Goal: Information Seeking & Learning: Learn about a topic

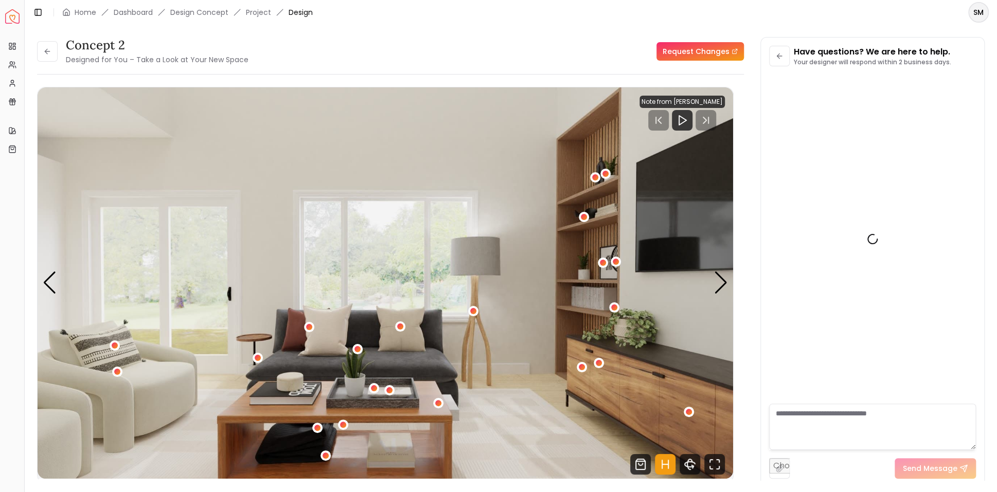
scroll to position [399, 0]
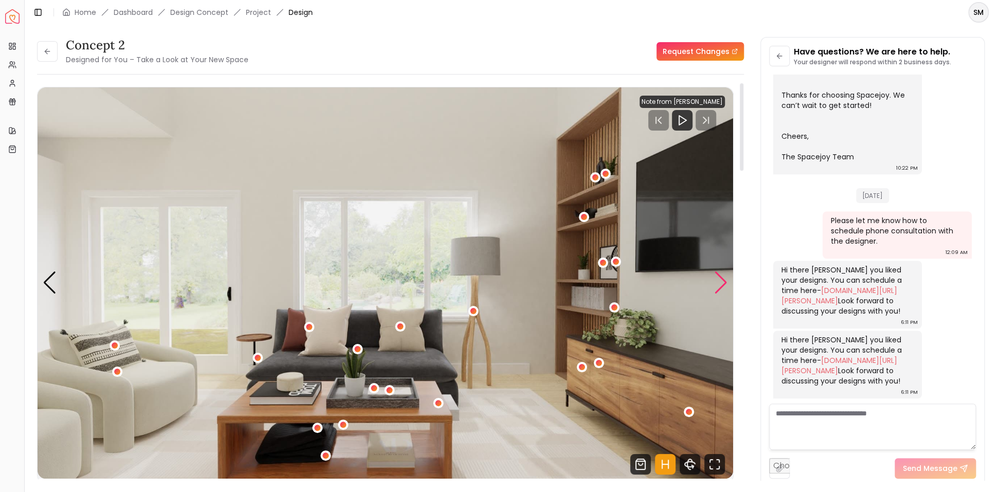
click at [722, 286] on div "Next slide" at bounding box center [721, 283] width 14 height 23
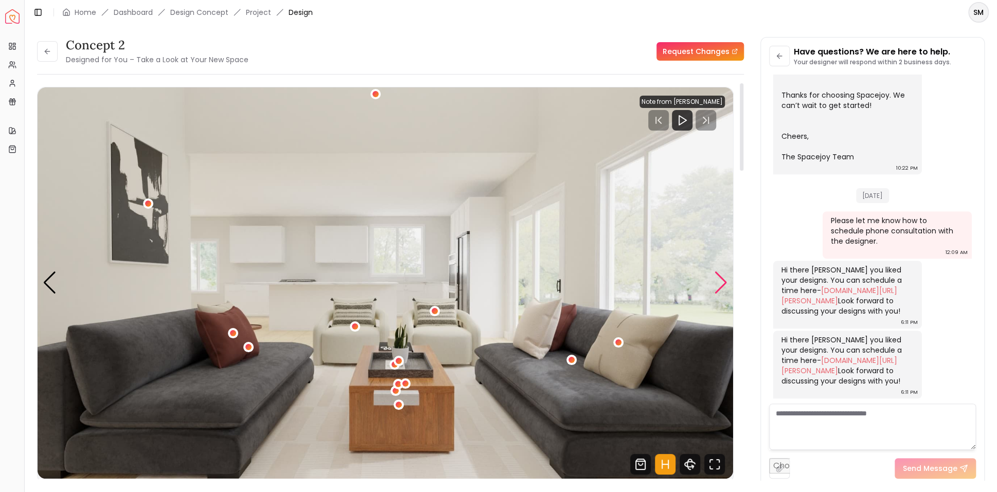
click at [720, 286] on div "Next slide" at bounding box center [721, 283] width 14 height 23
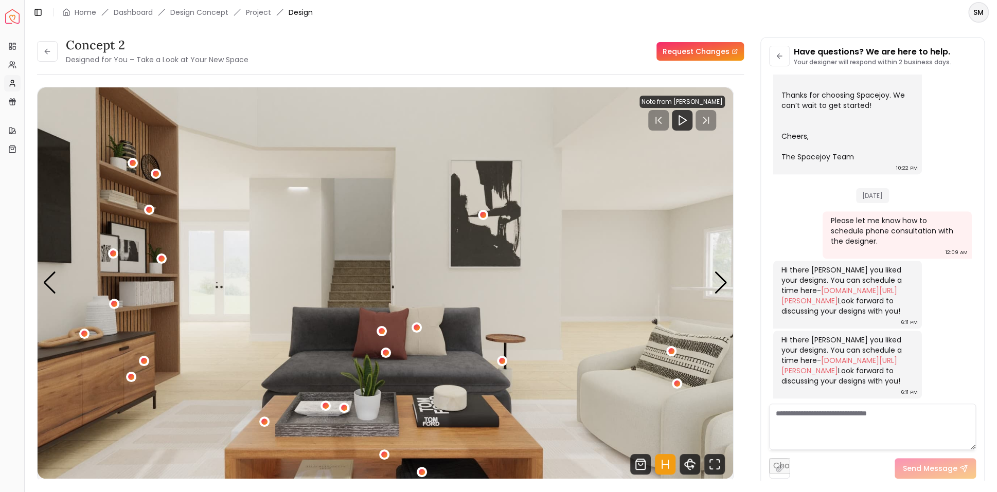
click at [11, 82] on circle at bounding box center [12, 81] width 3 height 3
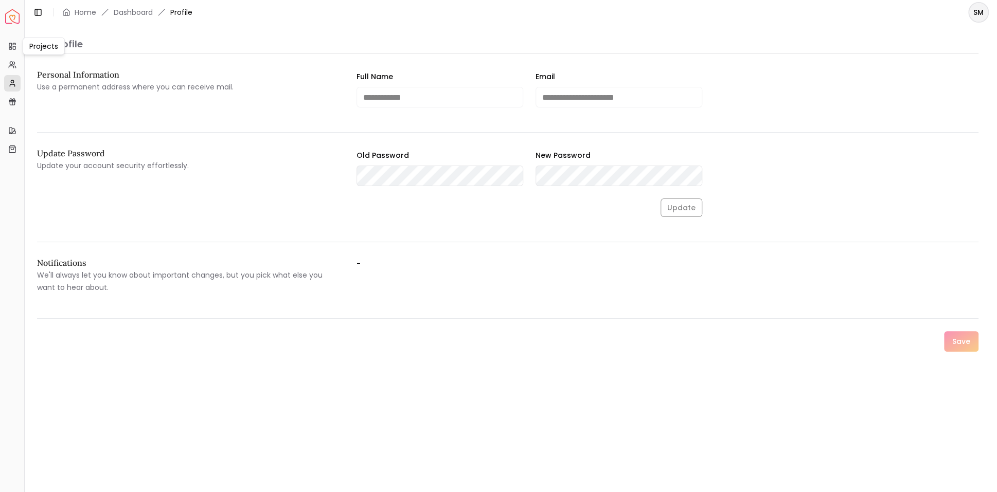
click at [39, 47] on div "Projects Projects" at bounding box center [44, 46] width 42 height 17
click at [11, 46] on icon at bounding box center [12, 46] width 8 height 8
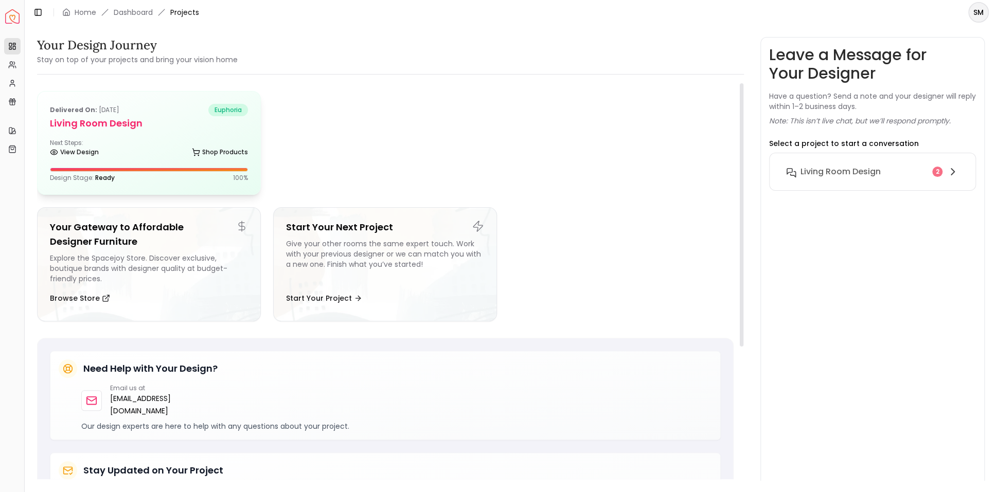
click at [95, 172] on div "Design Stage: Ready 100 %" at bounding box center [149, 175] width 198 height 14
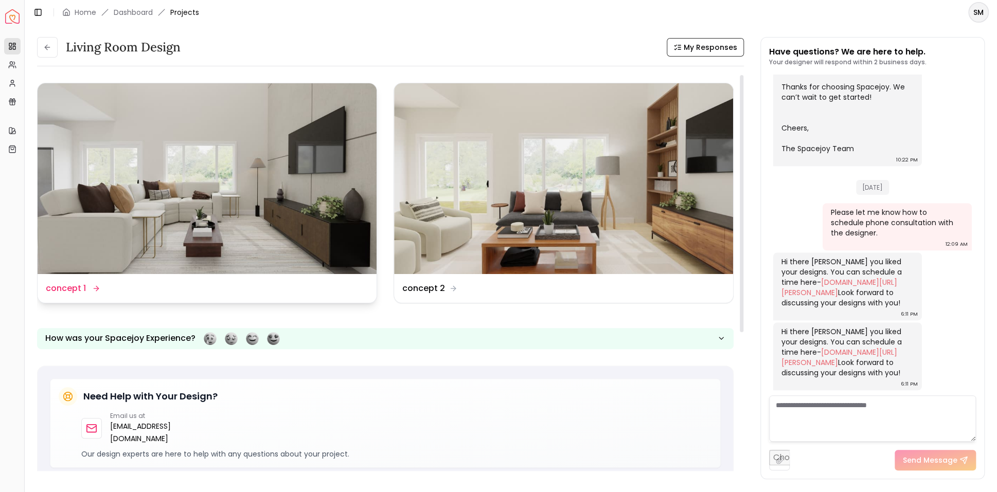
click at [140, 191] on img at bounding box center [207, 178] width 339 height 191
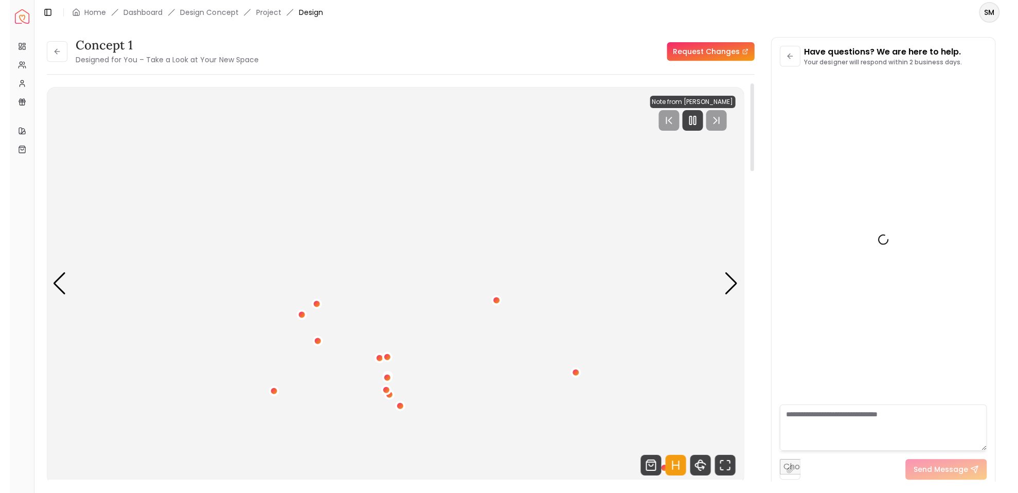
scroll to position [399, 0]
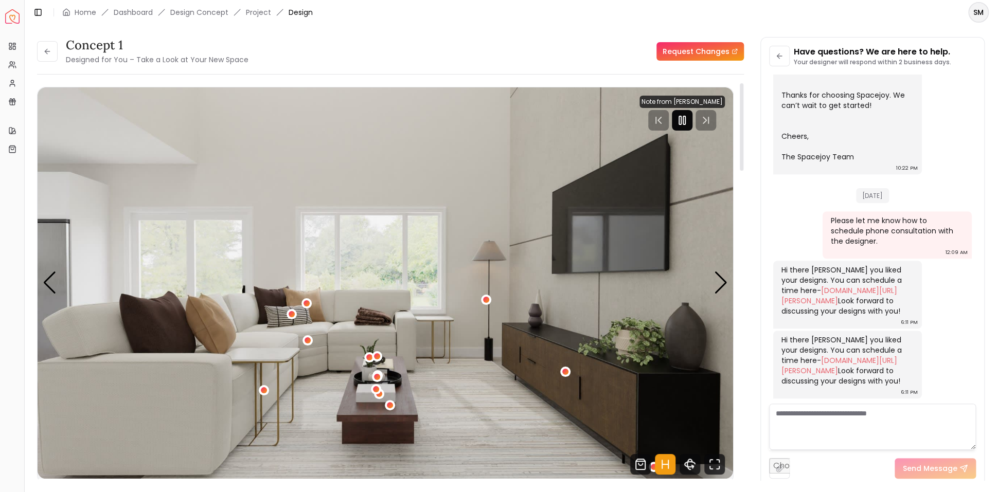
click at [685, 119] on rect "Pause" at bounding box center [684, 120] width 2 height 8
click at [714, 464] on icon "Fullscreen" at bounding box center [714, 464] width 21 height 21
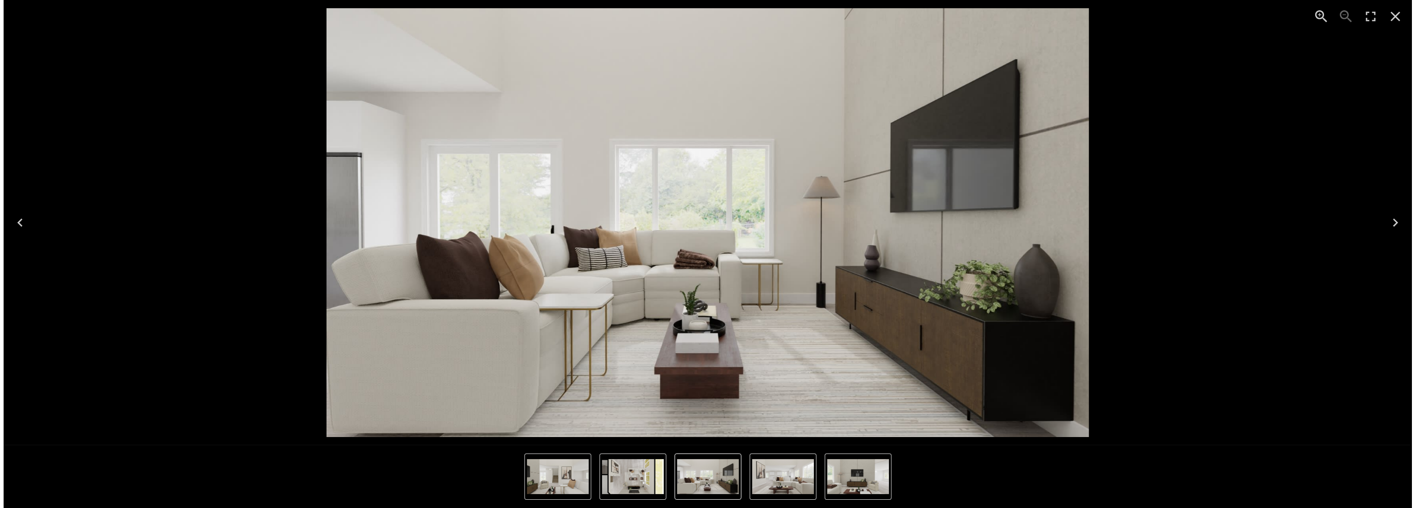
scroll to position [269, 0]
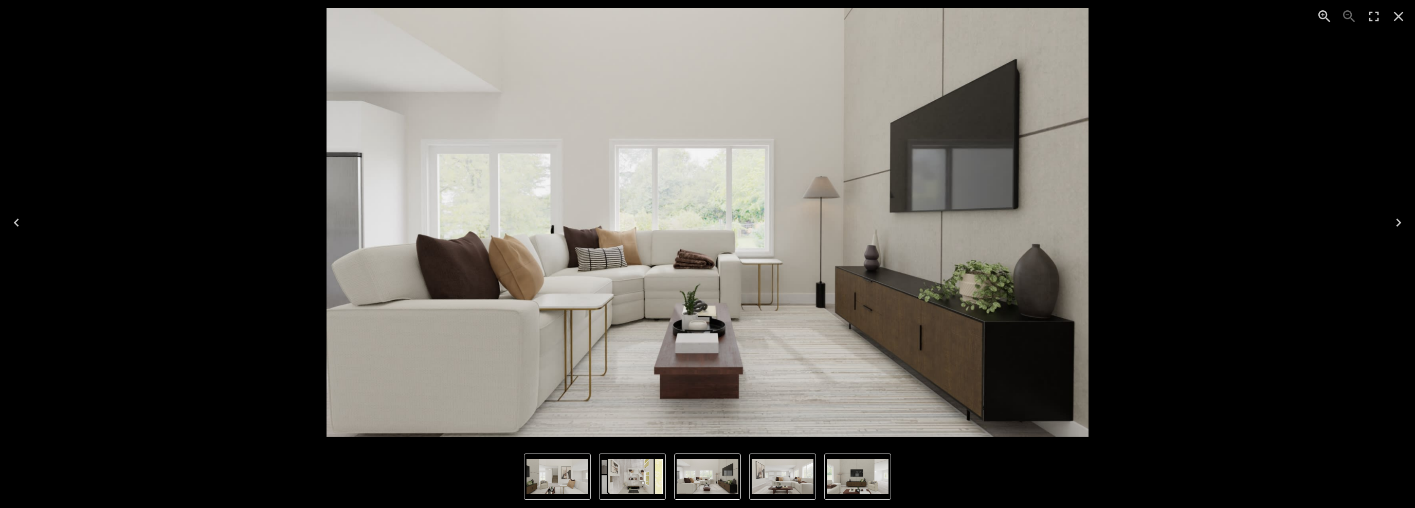
click at [633, 478] on img "5 of 5" at bounding box center [633, 476] width 62 height 35
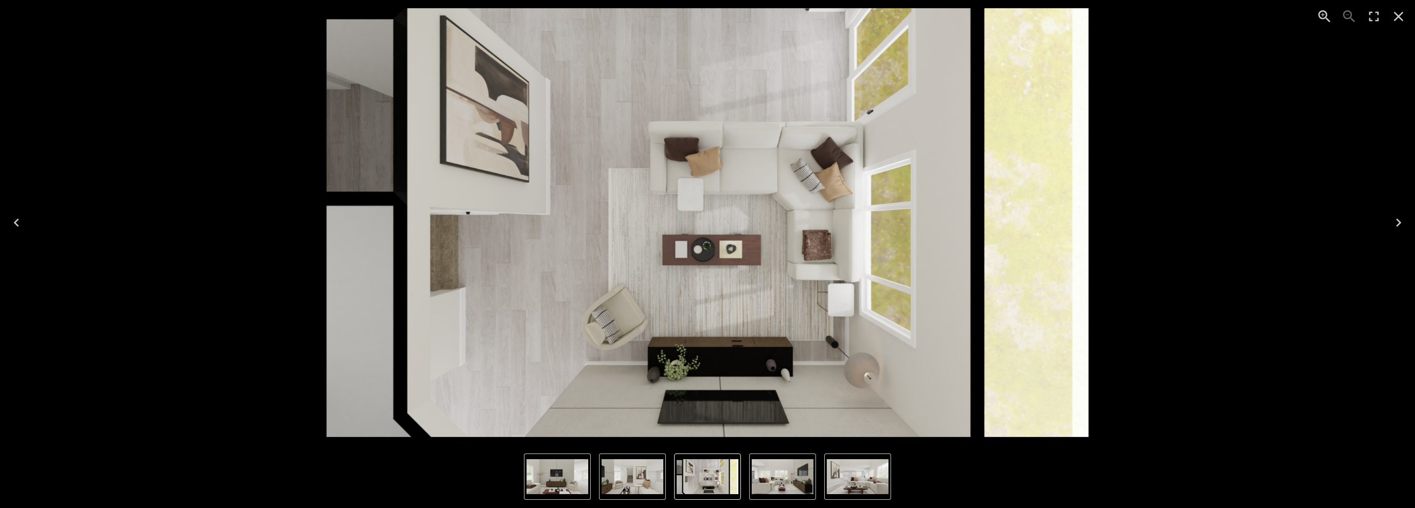
click at [862, 479] on img "2 of 5" at bounding box center [858, 476] width 62 height 35
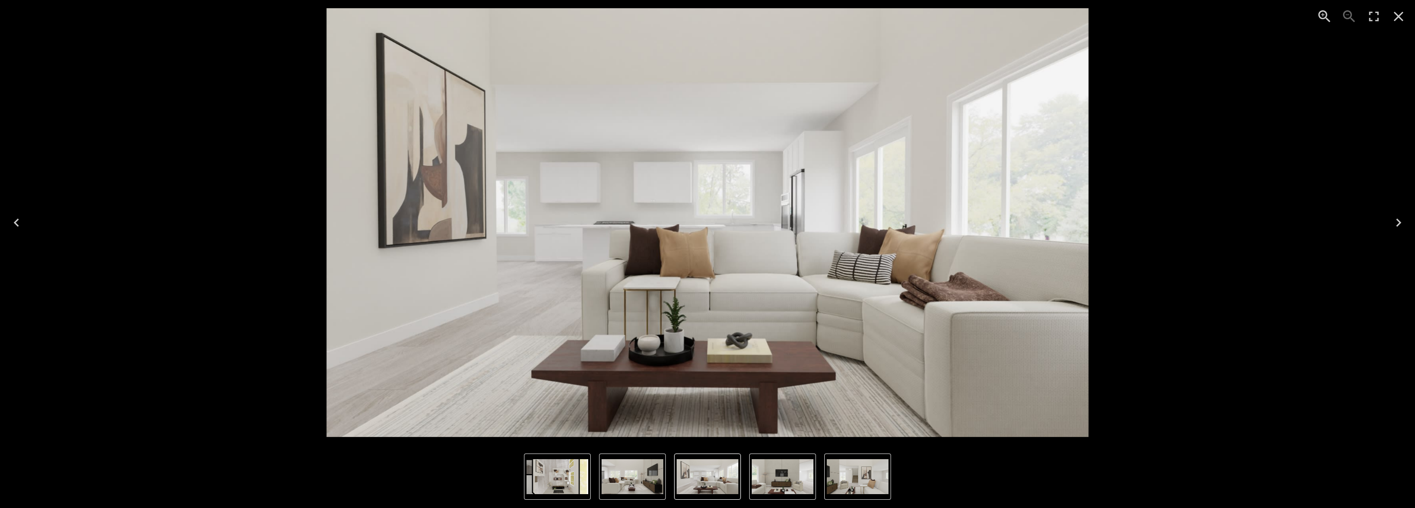
click at [996, 16] on icon "Close" at bounding box center [1399, 16] width 16 height 16
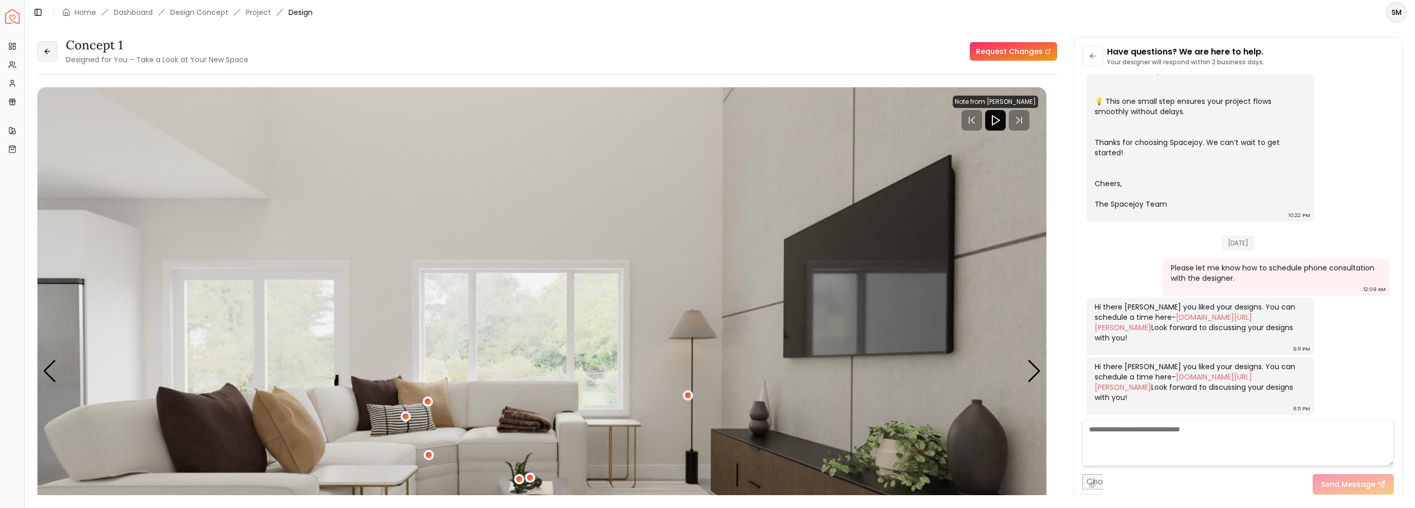
click at [43, 53] on icon at bounding box center [47, 51] width 8 height 8
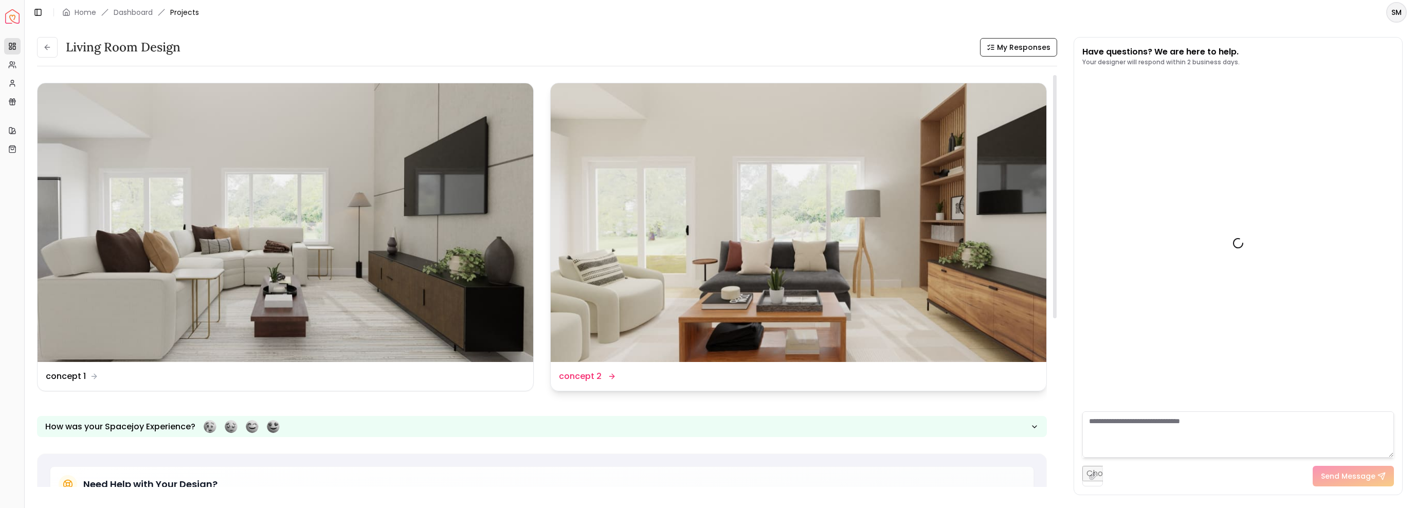
scroll to position [278, 0]
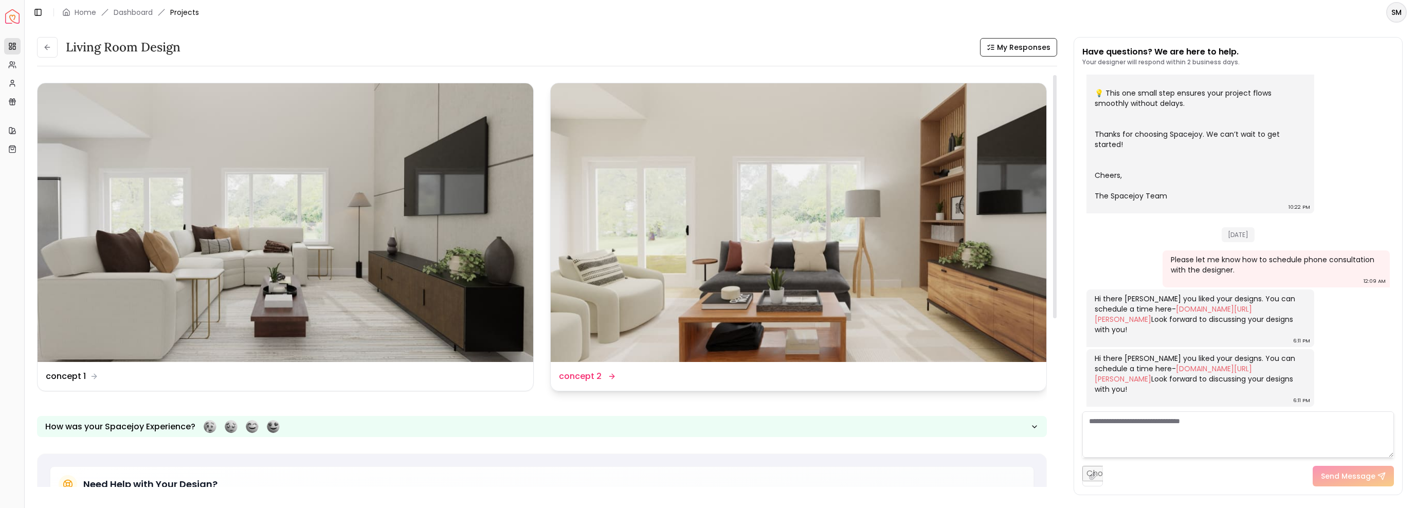
click at [713, 304] on img at bounding box center [799, 222] width 496 height 279
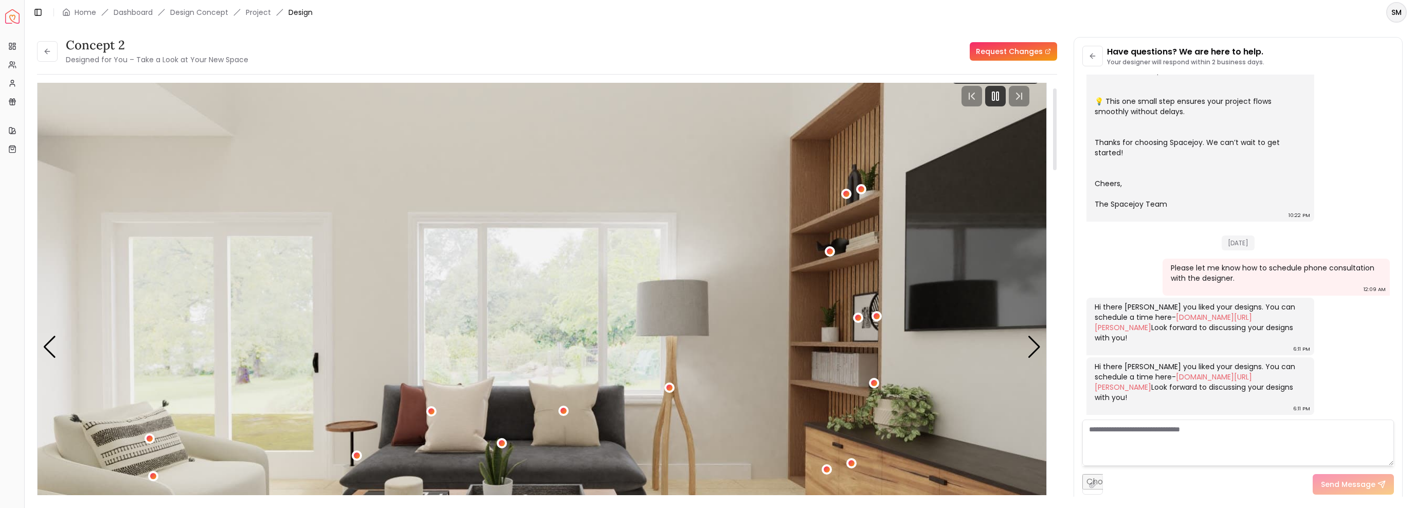
scroll to position [26, 0]
click at [996, 342] on div "Next slide" at bounding box center [1034, 345] width 14 height 23
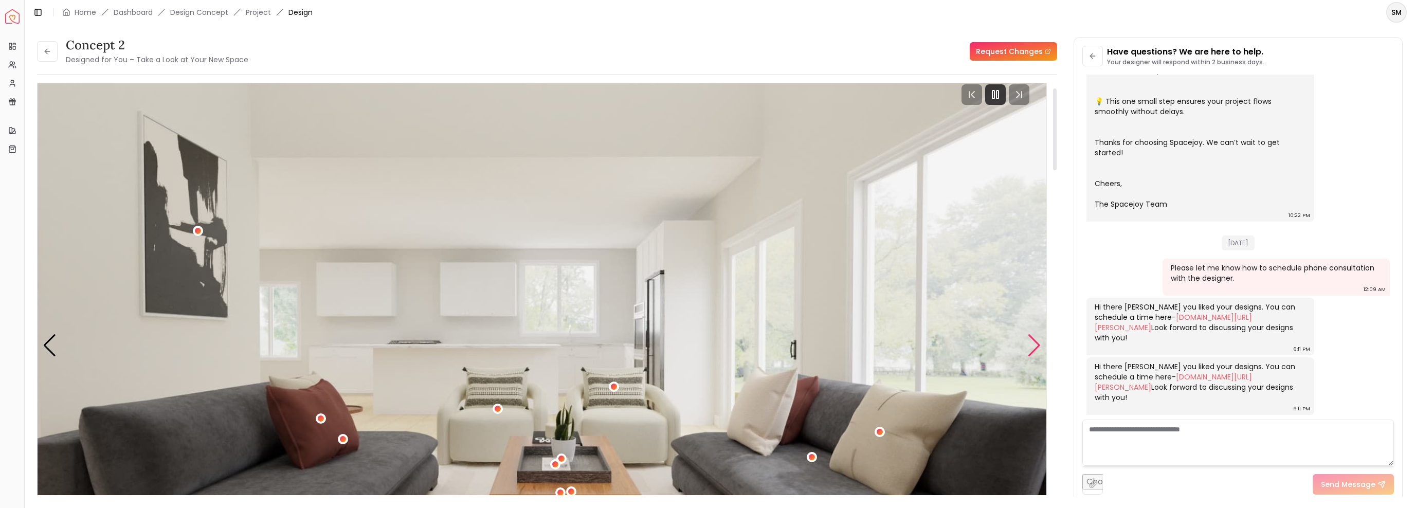
click at [996, 342] on div "Next slide" at bounding box center [1034, 345] width 14 height 23
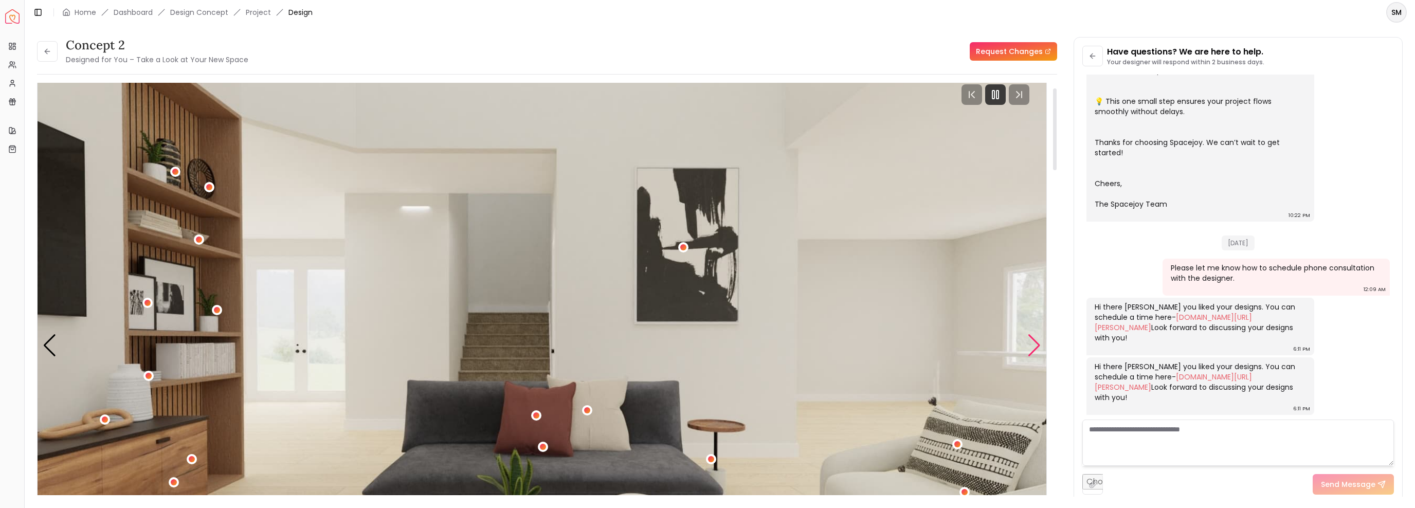
click at [996, 342] on div "Next slide" at bounding box center [1034, 345] width 14 height 23
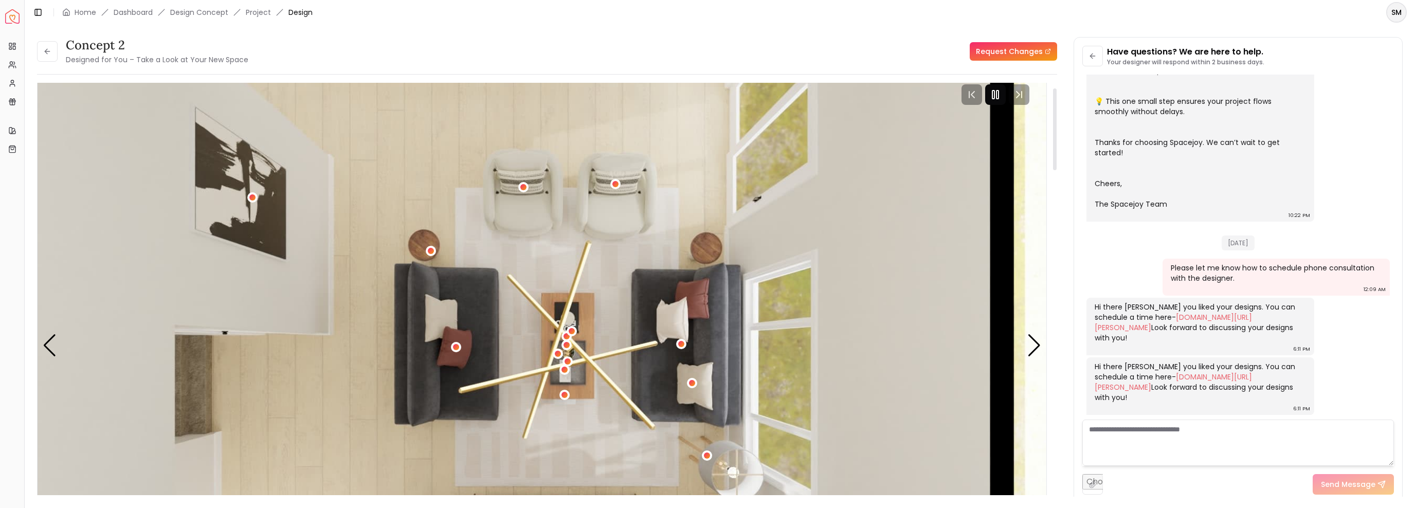
click at [996, 97] on rect "Pause" at bounding box center [998, 95] width 2 height 8
click at [996, 263] on div "concept 2 Designed for You – Take a Look at Your New Space Request Changes conc…" at bounding box center [720, 260] width 1366 height 447
click at [996, 344] on div "Next slide" at bounding box center [1034, 345] width 14 height 23
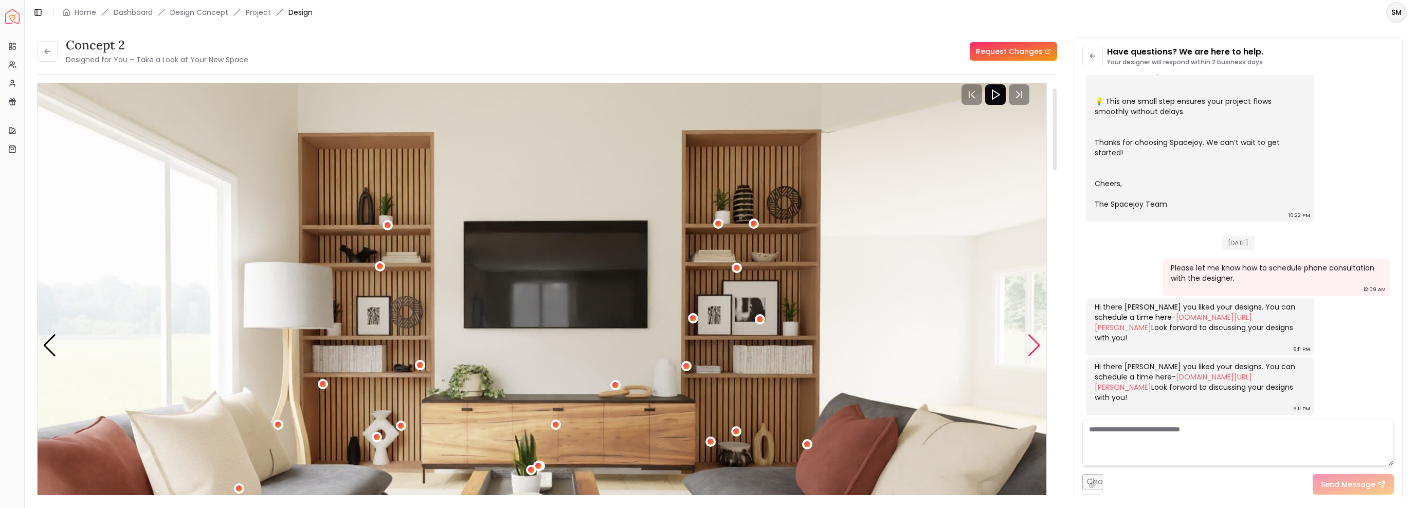
click at [996, 343] on div "Next slide" at bounding box center [1034, 345] width 14 height 23
